Goal: Transaction & Acquisition: Purchase product/service

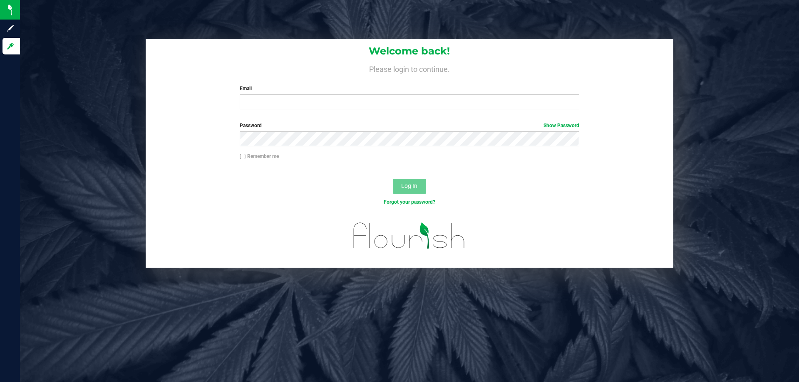
click at [356, 94] on div "Email Required Please format your email correctly." at bounding box center [408, 97] width 351 height 25
click at [354, 101] on input "Email" at bounding box center [409, 101] width 339 height 15
type input "[EMAIL_ADDRESS][DOMAIN_NAME]"
click at [393, 179] on button "Log In" at bounding box center [409, 186] width 33 height 15
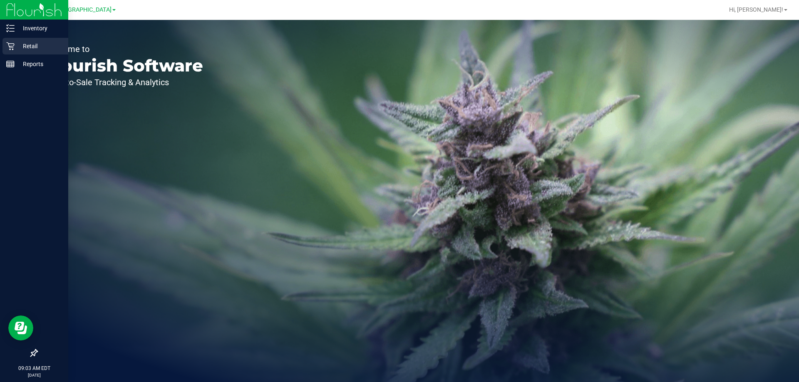
click at [32, 45] on p "Retail" at bounding box center [40, 46] width 50 height 10
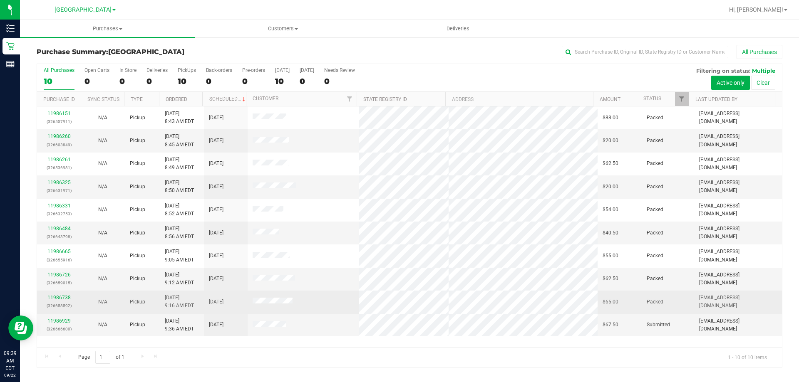
click at [184, 302] on tbody "11986151 (326557911) N/A Pickup 9/22/2025 8:43 AM EDT 9/22/2025 $88.00 Packed a…" at bounding box center [409, 221] width 745 height 230
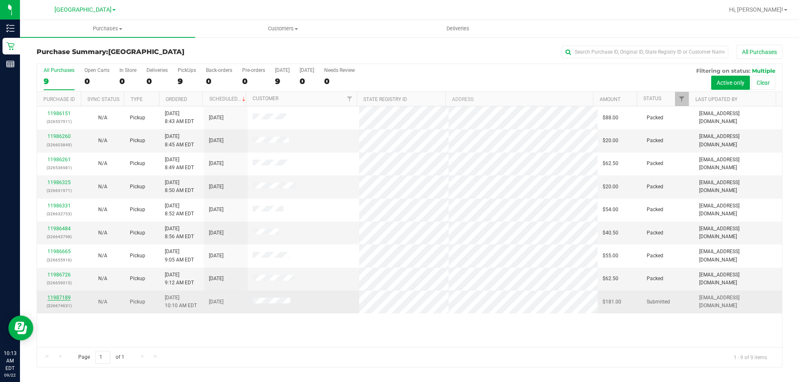
click at [66, 297] on link "11987189" at bounding box center [58, 298] width 23 height 6
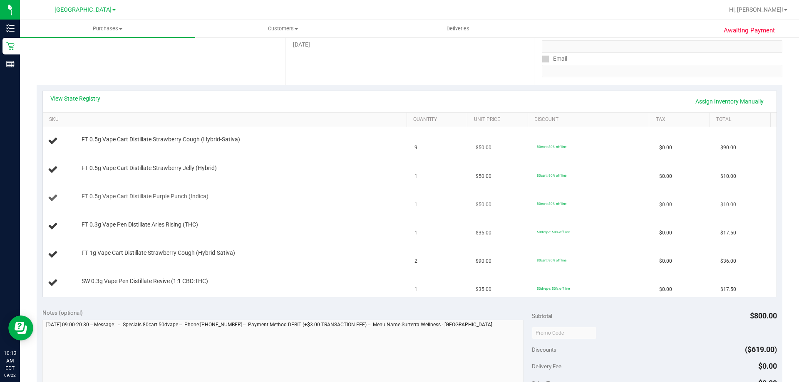
scroll to position [125, 0]
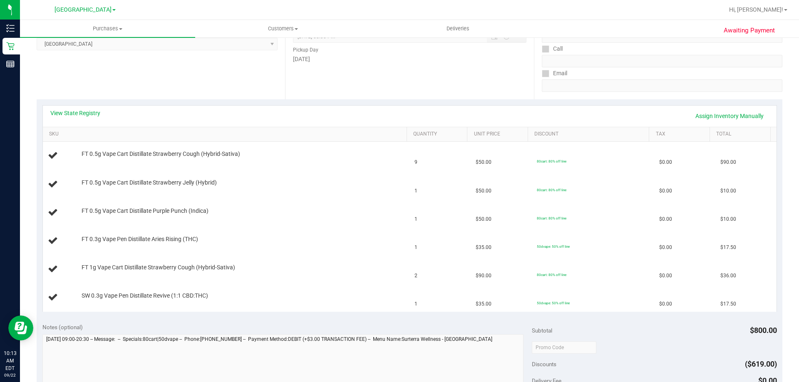
drag, startPoint x: 511, startPoint y: 304, endPoint x: 77, endPoint y: 141, distance: 463.1
click at [77, 141] on div "View State Registry Assign Inventory Manually SKU Quantity Unit Price Discount …" at bounding box center [409, 208] width 734 height 207
click at [79, 115] on link "View State Registry" at bounding box center [75, 113] width 50 height 8
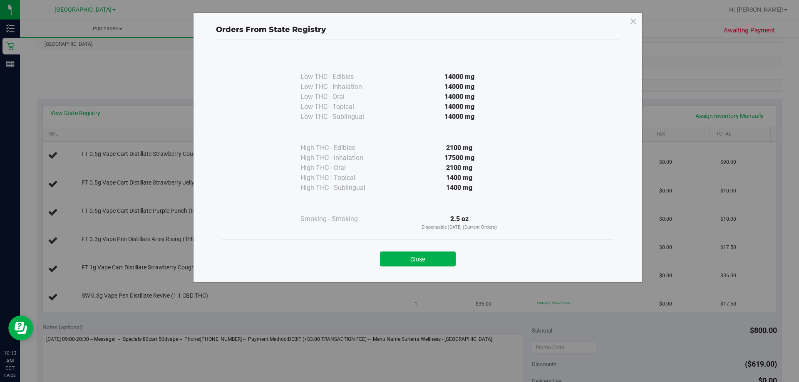
click at [418, 270] on div "Close" at bounding box center [417, 257] width 391 height 34
click at [418, 262] on button "Close" at bounding box center [418, 259] width 76 height 15
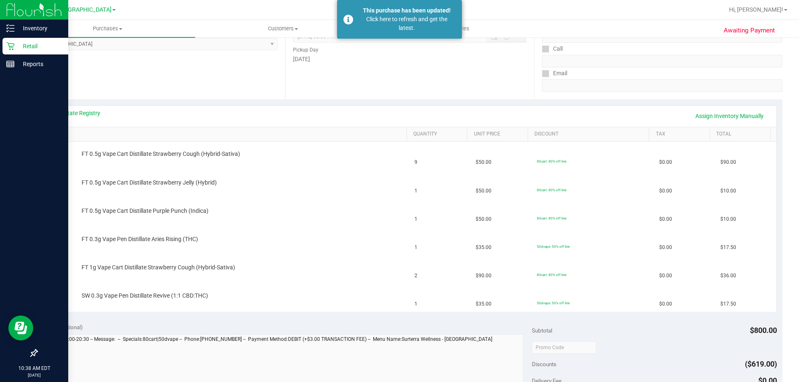
click at [42, 50] on p "Retail" at bounding box center [40, 46] width 50 height 10
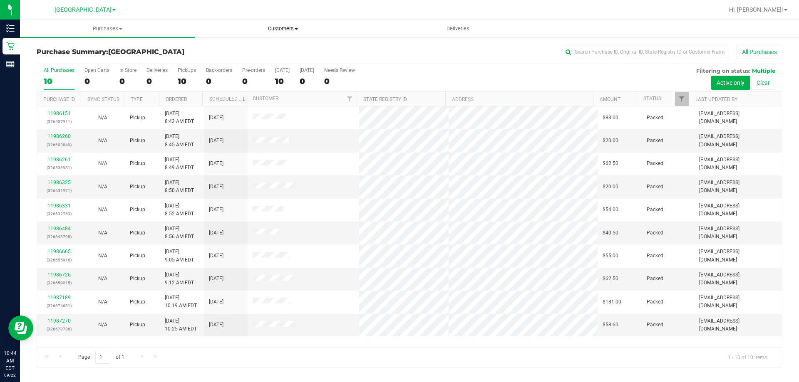
click at [296, 30] on span "Customers" at bounding box center [282, 28] width 174 height 7
click at [226, 49] on span "All customers" at bounding box center [225, 50] width 60 height 7
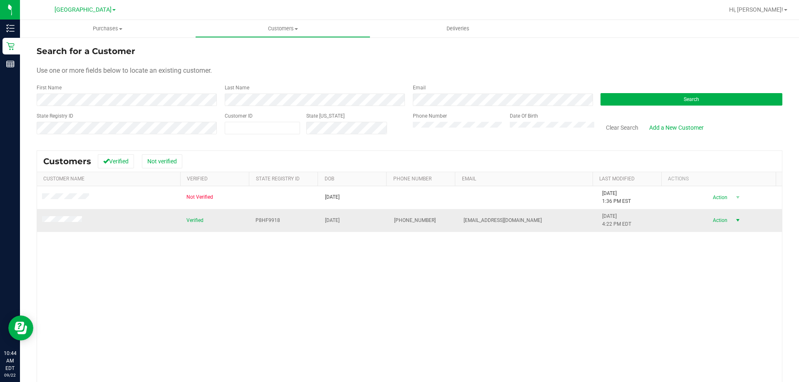
click at [706, 222] on span "Action" at bounding box center [718, 221] width 27 height 12
click at [711, 251] on li "Create new purchase" at bounding box center [722, 251] width 57 height 23
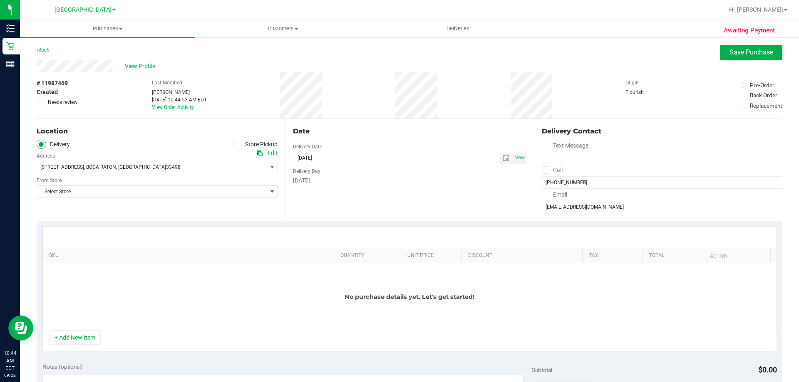
click at [262, 142] on label "Store Pickup" at bounding box center [255, 145] width 46 height 10
click at [0, 0] on input "Store Pickup" at bounding box center [0, 0] width 0 height 0
click at [63, 163] on span "Select Store" at bounding box center [152, 167] width 230 height 12
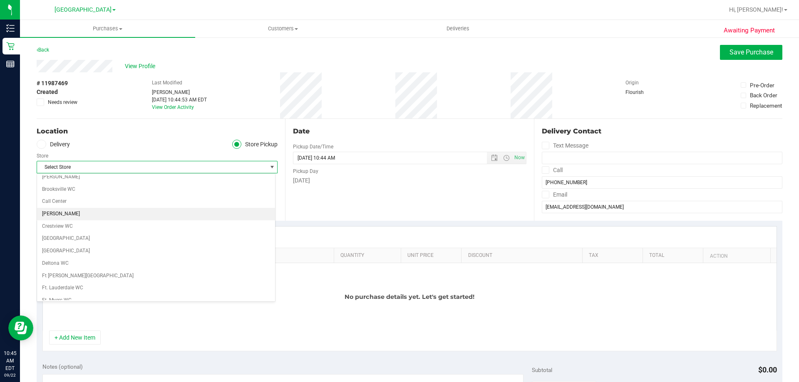
scroll to position [83, 0]
click at [63, 209] on li "Delray Beach WC" at bounding box center [156, 209] width 238 height 12
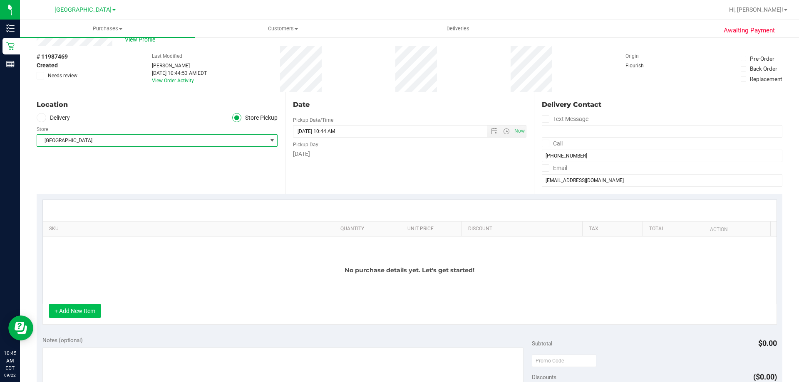
scroll to position [42, 0]
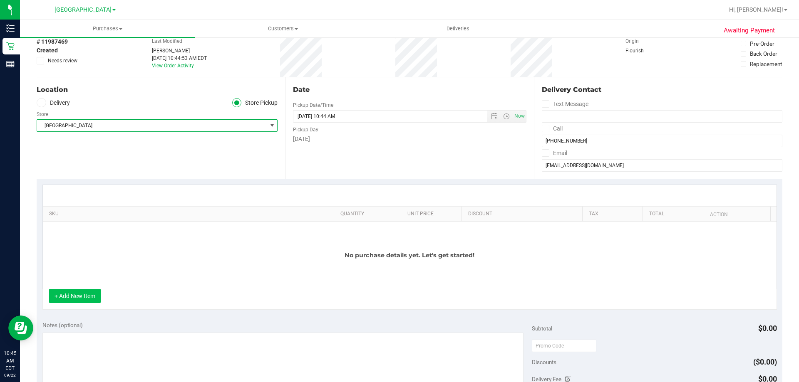
click at [68, 297] on button "+ Add New Item" at bounding box center [75, 296] width 52 height 14
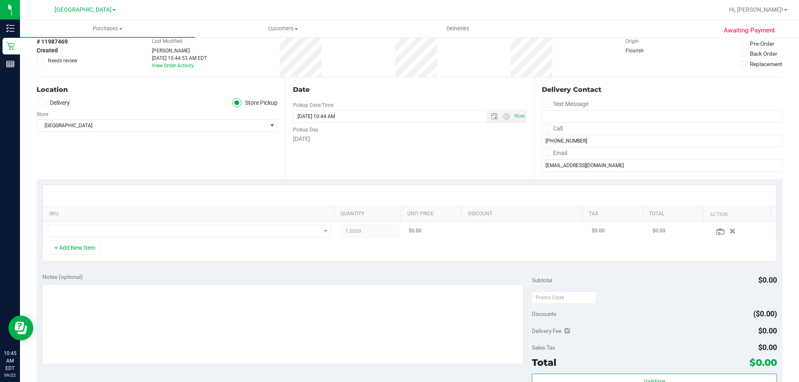
click at [80, 239] on td at bounding box center [189, 231] width 293 height 19
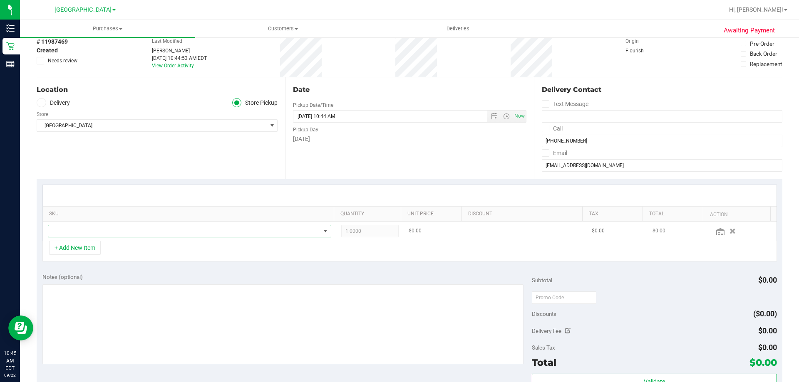
click at [185, 231] on span "NO DATA FOUND" at bounding box center [184, 231] width 272 height 12
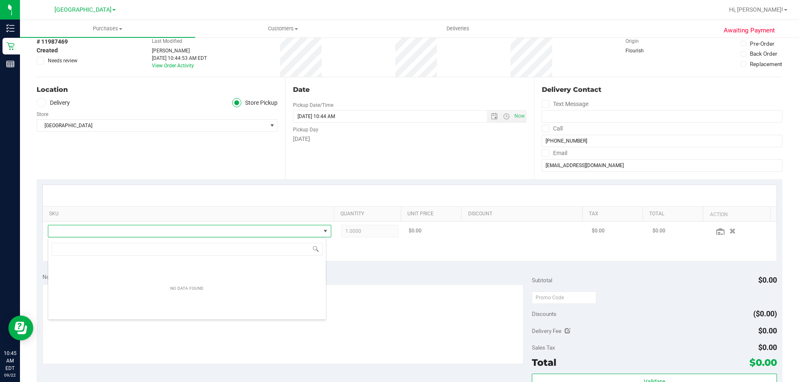
scroll to position [12, 276]
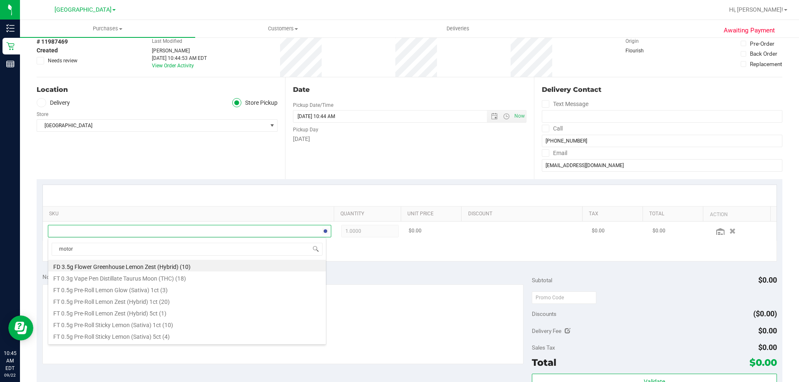
type input "motor b"
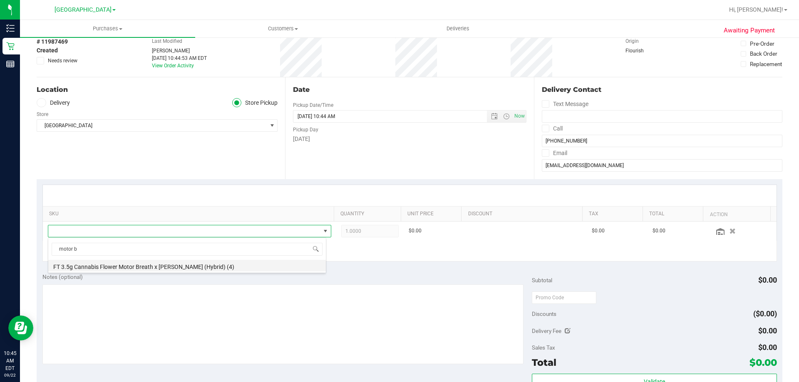
click at [178, 265] on li "FT 3.5g Cannabis Flower Motor Breath x Mike Larry (Hybrid) (4)" at bounding box center [186, 266] width 277 height 12
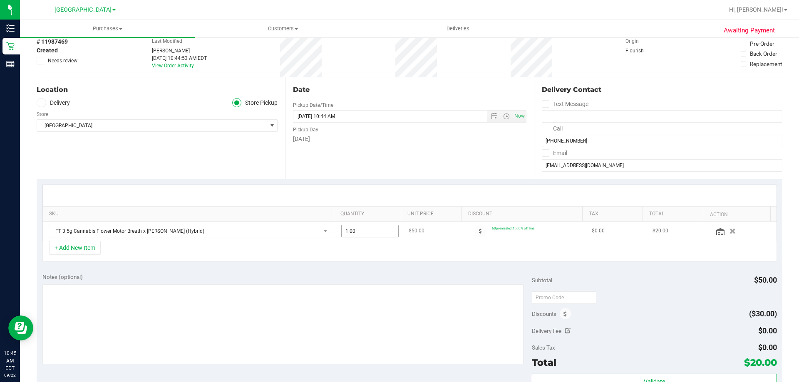
click at [378, 231] on span "1.00 1" at bounding box center [370, 231] width 58 height 12
click at [378, 231] on input "1" at bounding box center [369, 231] width 57 height 12
type input "4"
click at [443, 218] on th "Unit Price" at bounding box center [431, 214] width 60 height 15
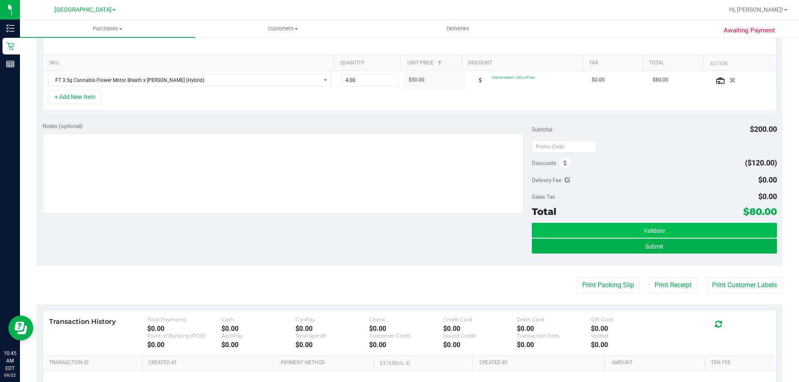
scroll to position [208, 0]
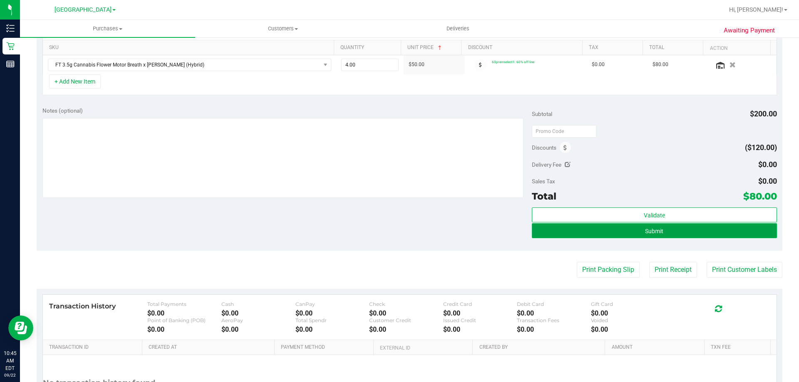
click at [687, 231] on button "Submit" at bounding box center [654, 230] width 245 height 15
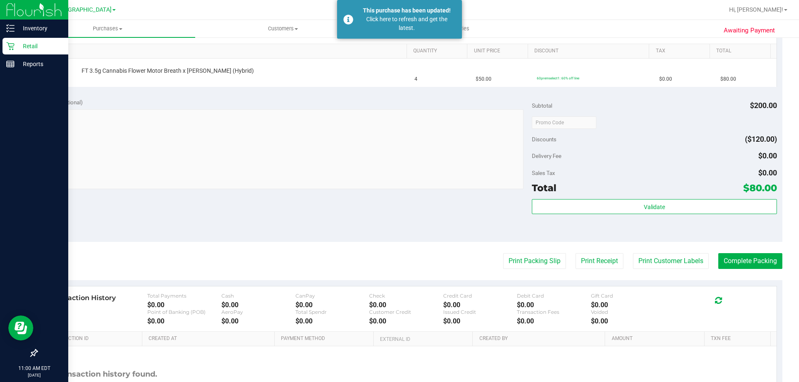
click at [26, 42] on p "Retail" at bounding box center [40, 46] width 50 height 10
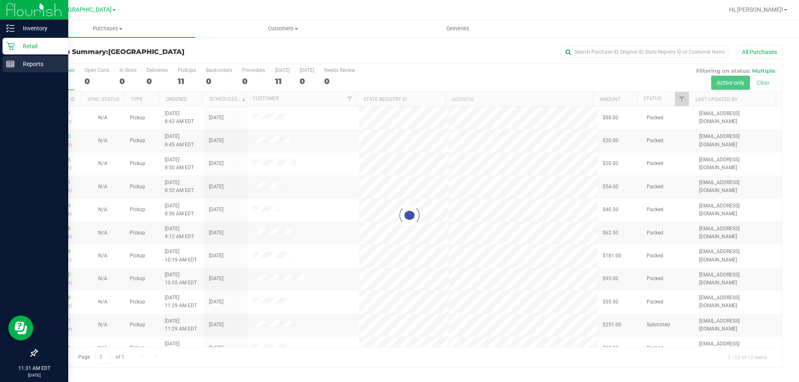
click at [42, 62] on p "Reports" at bounding box center [40, 64] width 50 height 10
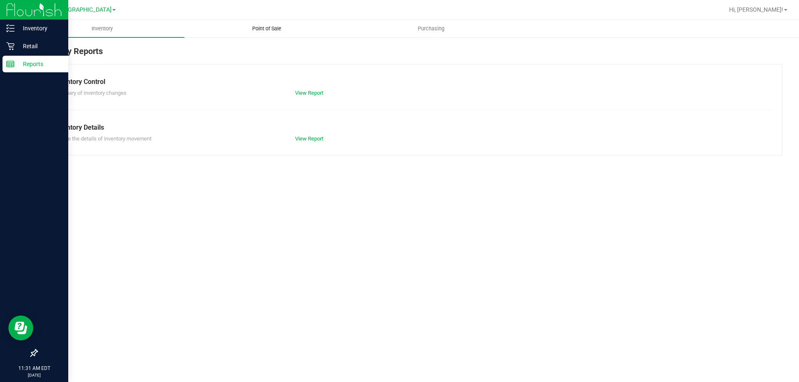
click at [265, 29] on span "Point of Sale" at bounding box center [267, 28] width 52 height 7
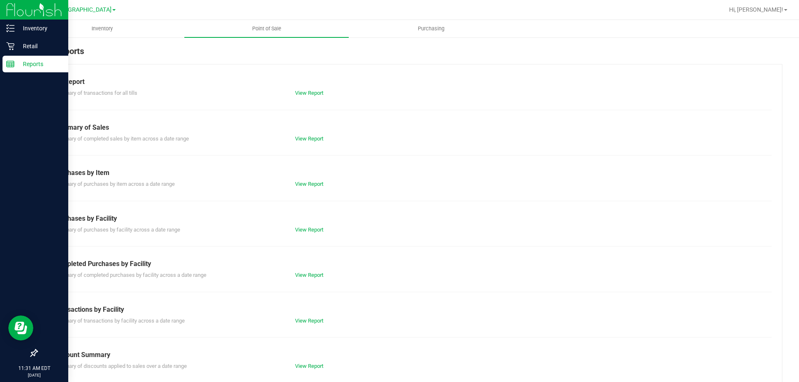
click at [326, 276] on div "View Report" at bounding box center [349, 275] width 121 height 8
click at [327, 274] on div "View Report" at bounding box center [349, 275] width 121 height 8
click at [320, 275] on link "View Report" at bounding box center [309, 275] width 28 height 6
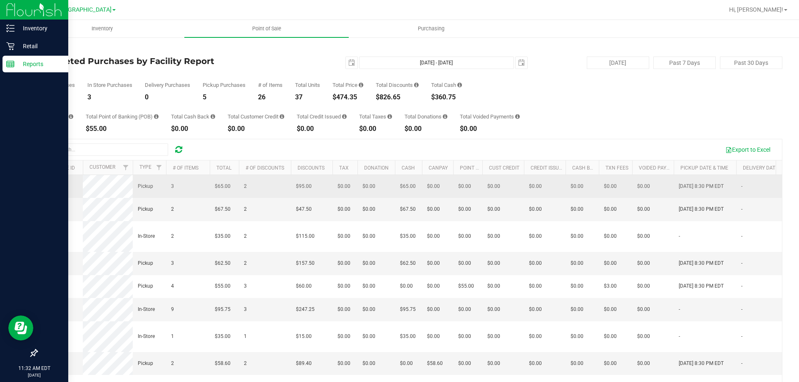
click at [61, 185] on span "11986738" at bounding box center [53, 186] width 23 height 6
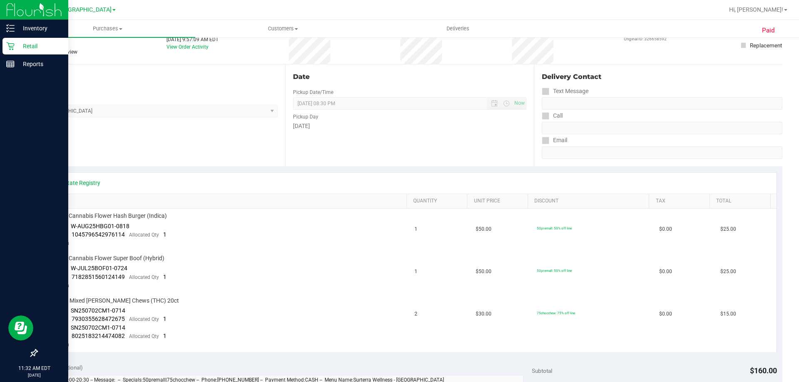
scroll to position [125, 0]
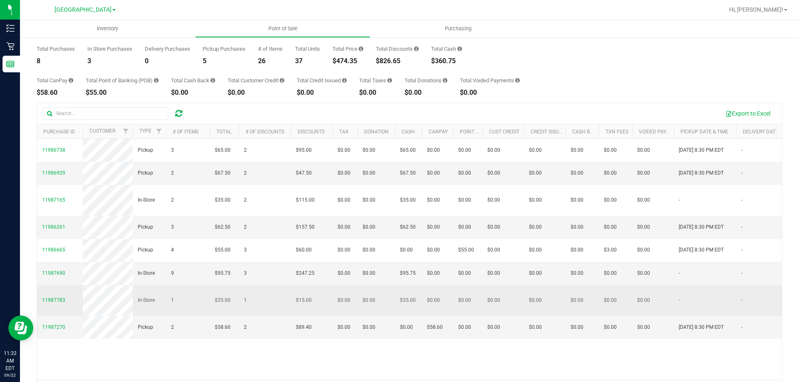
scroll to position [62, 0]
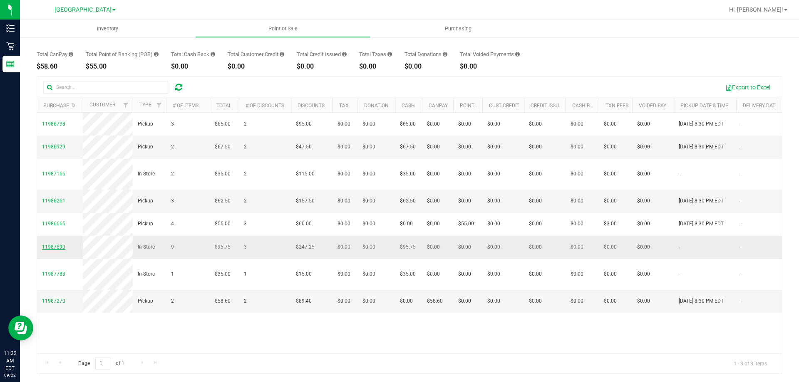
click at [59, 245] on span "11987690" at bounding box center [53, 247] width 23 height 6
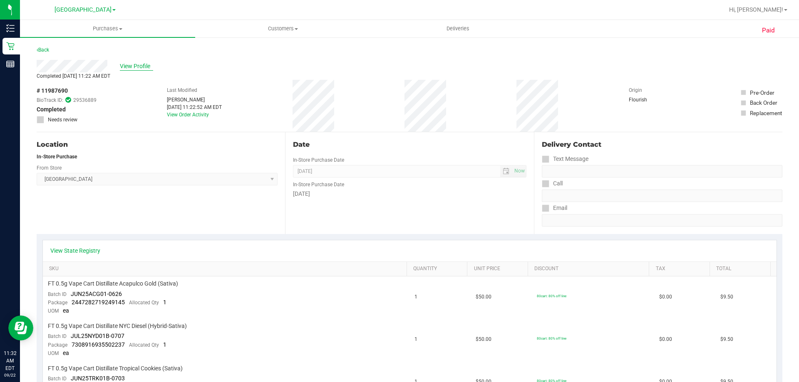
click at [127, 67] on span "View Profile" at bounding box center [136, 66] width 33 height 9
